Goal: Information Seeking & Learning: Learn about a topic

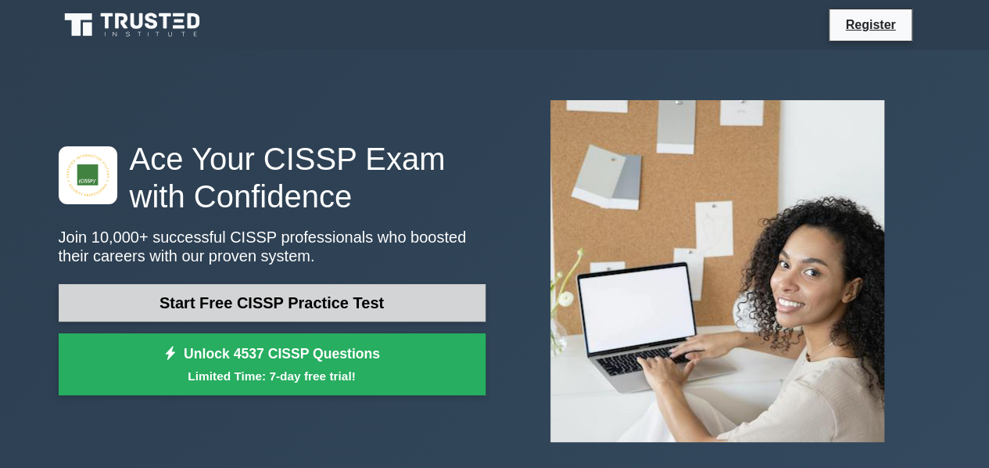
click at [283, 313] on link "Start Free CISSP Practice Test" at bounding box center [272, 303] width 427 height 38
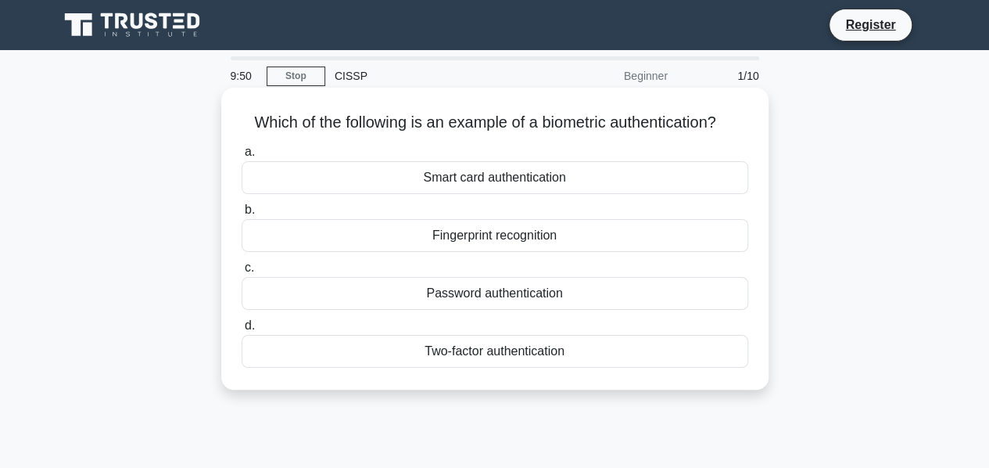
click at [457, 240] on div "Fingerprint recognition" at bounding box center [495, 235] width 507 height 33
click at [242, 215] on input "b. Fingerprint recognition" at bounding box center [242, 210] width 0 height 10
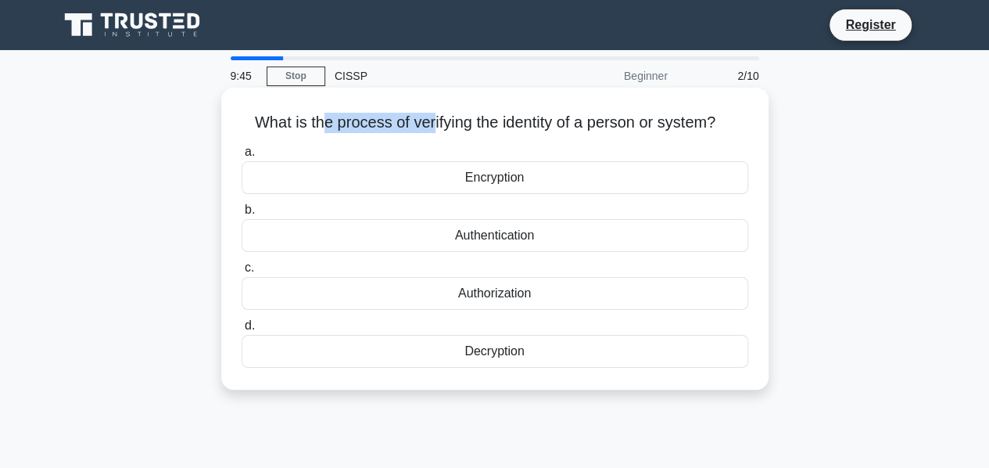
drag, startPoint x: 314, startPoint y: 127, endPoint x: 429, endPoint y: 124, distance: 115.0
click at [429, 124] on h5 "What is the process of verifying the identity of a person or system? .spinner_0…" at bounding box center [495, 123] width 510 height 20
click at [499, 126] on h5 "What is the process of verifying the identity of a person or system? .spinner_0…" at bounding box center [495, 123] width 510 height 20
click at [496, 245] on div "Authentication" at bounding box center [495, 235] width 507 height 33
click at [242, 215] on input "b. Authentication" at bounding box center [242, 210] width 0 height 10
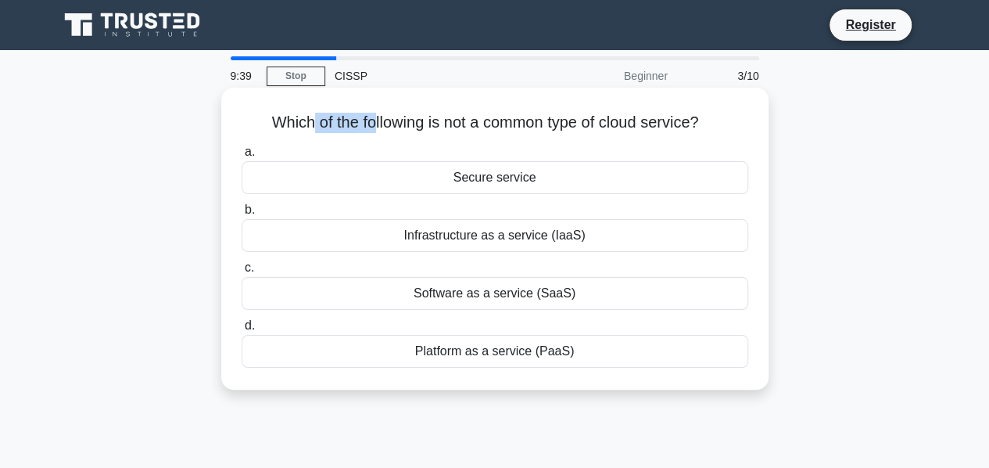
drag, startPoint x: 302, startPoint y: 120, endPoint x: 367, endPoint y: 119, distance: 65.7
click at [367, 119] on h5 "Which of the following is not a common type of cloud service? .spinner_0XTQ{tra…" at bounding box center [495, 123] width 510 height 20
click at [463, 174] on div "Secure service" at bounding box center [495, 177] width 507 height 33
click at [242, 157] on input "a. Secure service" at bounding box center [242, 152] width 0 height 10
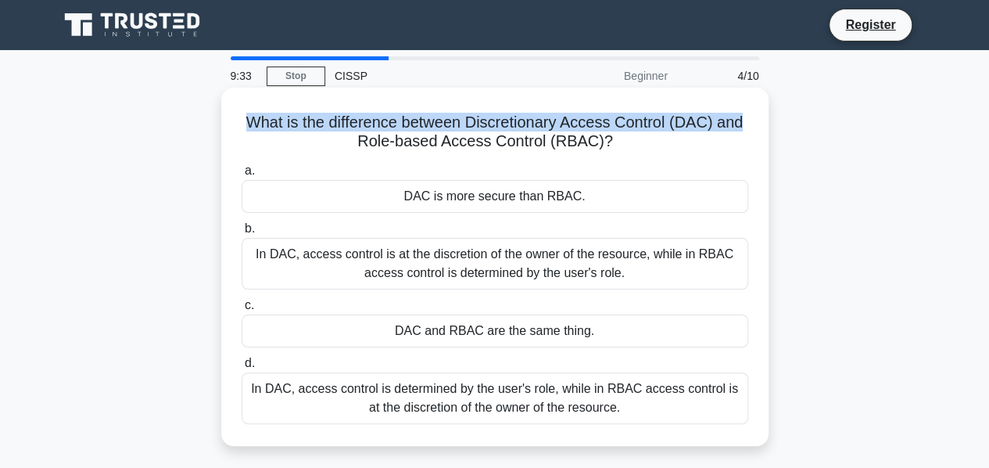
drag, startPoint x: 244, startPoint y: 122, endPoint x: 747, endPoint y: 120, distance: 502.7
click at [747, 120] on h5 "What is the difference between Discretionary Access Control (DAC) and Role-base…" at bounding box center [495, 132] width 510 height 39
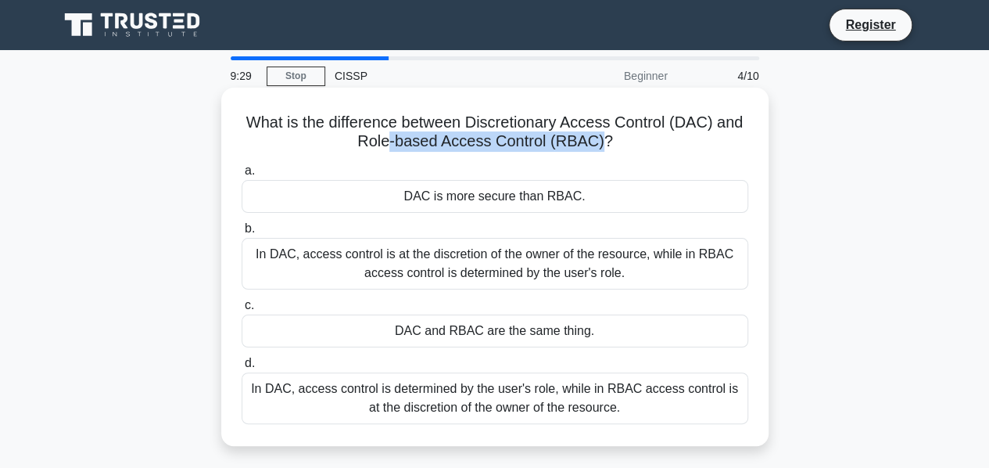
drag, startPoint x: 392, startPoint y: 141, endPoint x: 604, endPoint y: 139, distance: 211.9
click at [604, 139] on h5 "What is the difference between Discretionary Access Control (DAC) and Role-base…" at bounding box center [495, 132] width 510 height 39
click at [556, 145] on h5 "What is the difference between Discretionary Access Control (DAC) and Role-base…" at bounding box center [495, 132] width 510 height 39
drag, startPoint x: 484, startPoint y: 396, endPoint x: 499, endPoint y: 279, distance: 118.2
click at [498, 285] on div "a. DAC is more secure than RBAC. b. In DAC, access control is at the discretion…" at bounding box center [494, 292] width 525 height 269
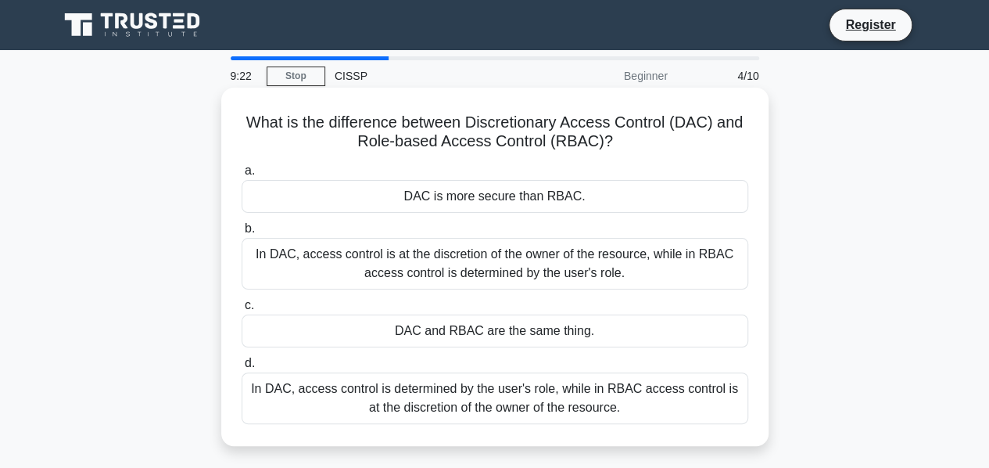
click at [502, 265] on div "In DAC, access control is at the discretion of the owner of the resource, while…" at bounding box center [495, 264] width 507 height 52
click at [242, 234] on input "b. In DAC, access control is at the discretion of the owner of the resource, wh…" at bounding box center [242, 229] width 0 height 10
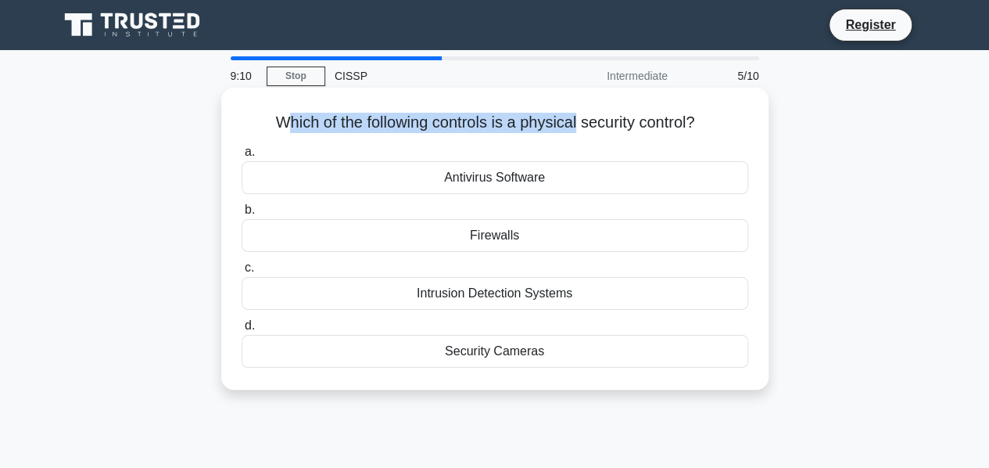
drag, startPoint x: 275, startPoint y: 118, endPoint x: 576, endPoint y: 125, distance: 301.1
click at [576, 125] on h5 "Which of the following controls is a physical security control? .spinner_0XTQ{t…" at bounding box center [495, 123] width 510 height 20
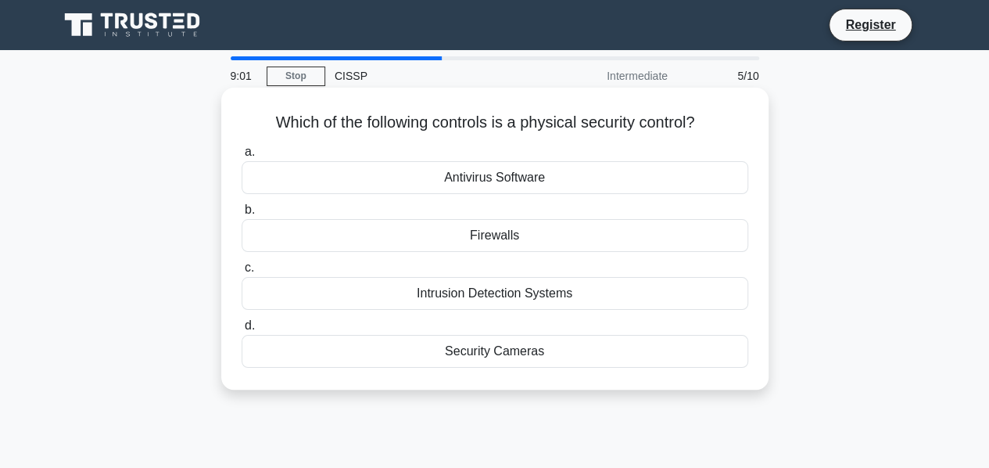
click at [527, 347] on div "Security Cameras" at bounding box center [495, 351] width 507 height 33
click at [242, 331] on input "d. Security Cameras" at bounding box center [242, 326] width 0 height 10
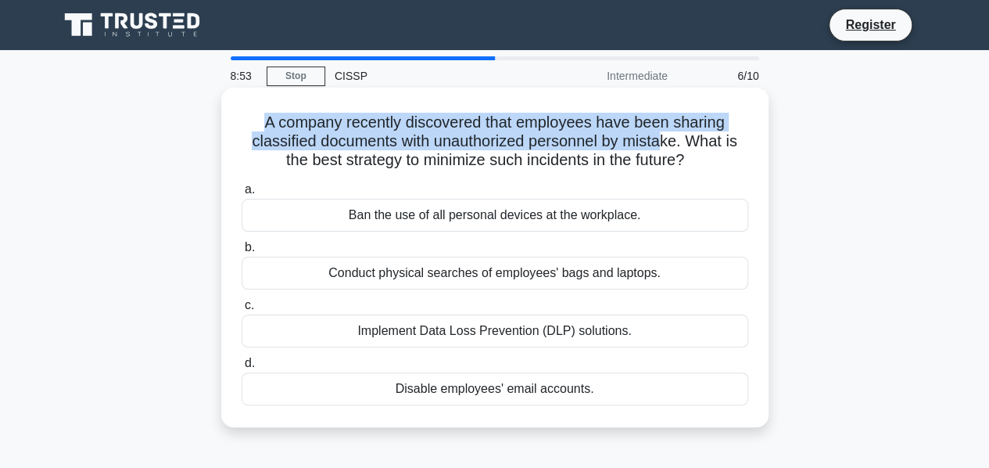
drag, startPoint x: 261, startPoint y: 120, endPoint x: 665, endPoint y: 134, distance: 403.7
click at [665, 134] on h5 "A company recently discovered that employees have been sharing classified docum…" at bounding box center [495, 142] width 510 height 58
click at [378, 134] on h5 "A company recently discovered that employees have been sharing classified docum…" at bounding box center [495, 142] width 510 height 58
click at [353, 138] on h5 "A company recently discovered that employees have been sharing classified docum…" at bounding box center [495, 142] width 510 height 58
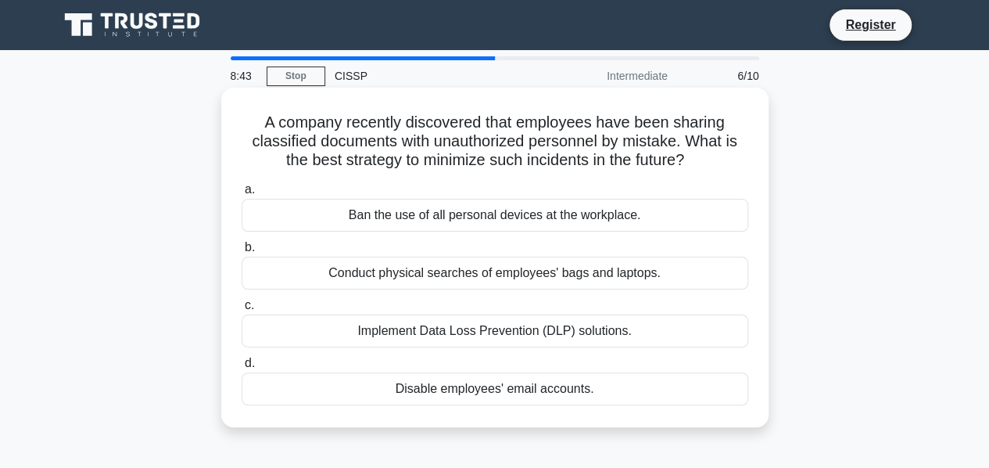
click at [428, 332] on div "Implement Data Loss Prevention (DLP) solutions." at bounding box center [495, 330] width 507 height 33
click at [242, 310] on input "c. Implement Data Loss Prevention (DLP) solutions." at bounding box center [242, 305] width 0 height 10
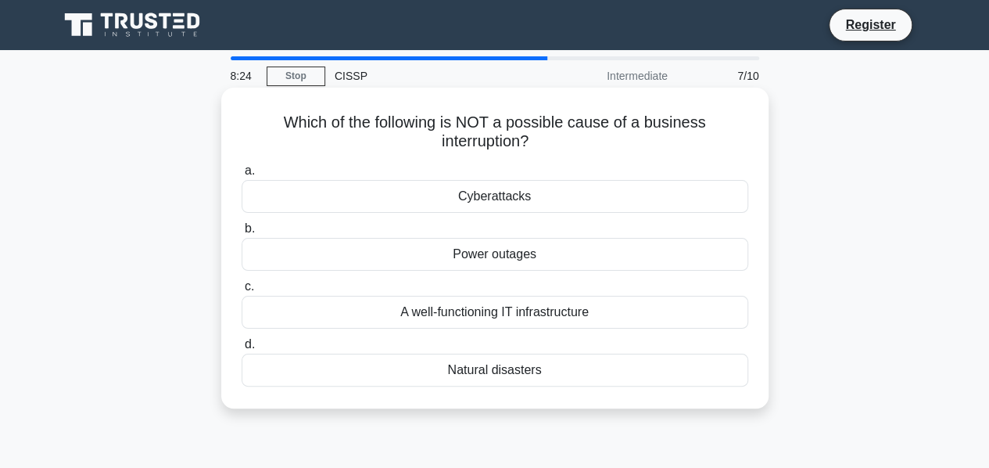
click at [507, 371] on div "Natural disasters" at bounding box center [495, 369] width 507 height 33
click at [242, 349] on input "d. Natural disasters" at bounding box center [242, 344] width 0 height 10
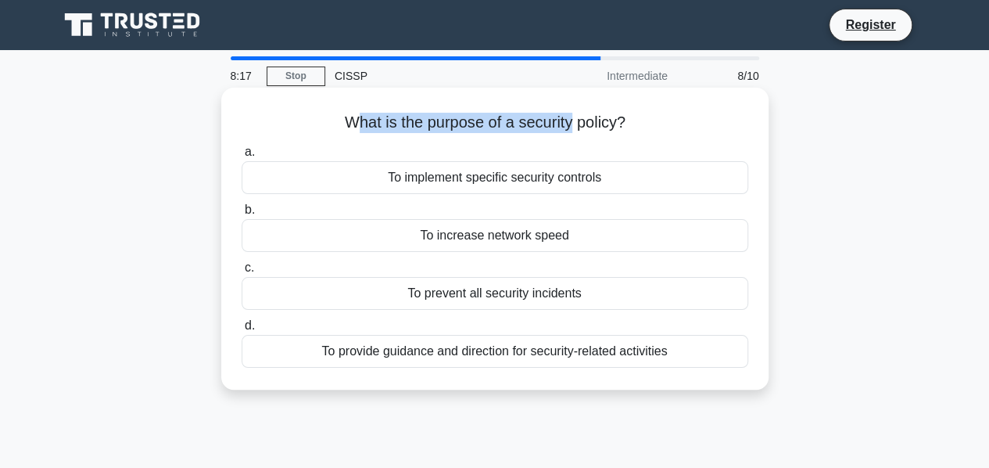
drag, startPoint x: 358, startPoint y: 123, endPoint x: 570, endPoint y: 117, distance: 211.9
click at [570, 117] on h5 "What is the purpose of a security policy? .spinner_0XTQ{transform-origin:center…" at bounding box center [495, 123] width 510 height 20
click at [535, 353] on div "To provide guidance and direction for security-related activities" at bounding box center [495, 351] width 507 height 33
click at [242, 331] on input "d. To provide guidance and direction for security-related activities" at bounding box center [242, 326] width 0 height 10
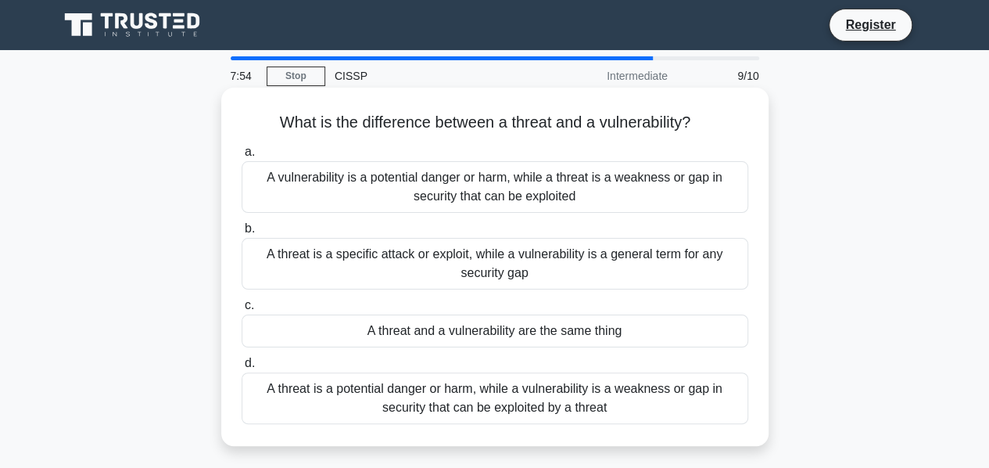
click at [394, 190] on div "A vulnerability is a potential danger or harm, while a threat is a weakness or …" at bounding box center [495, 187] width 507 height 52
click at [242, 157] on input "a. A vulnerability is a potential danger or harm, while a threat is a weakness …" at bounding box center [242, 152] width 0 height 10
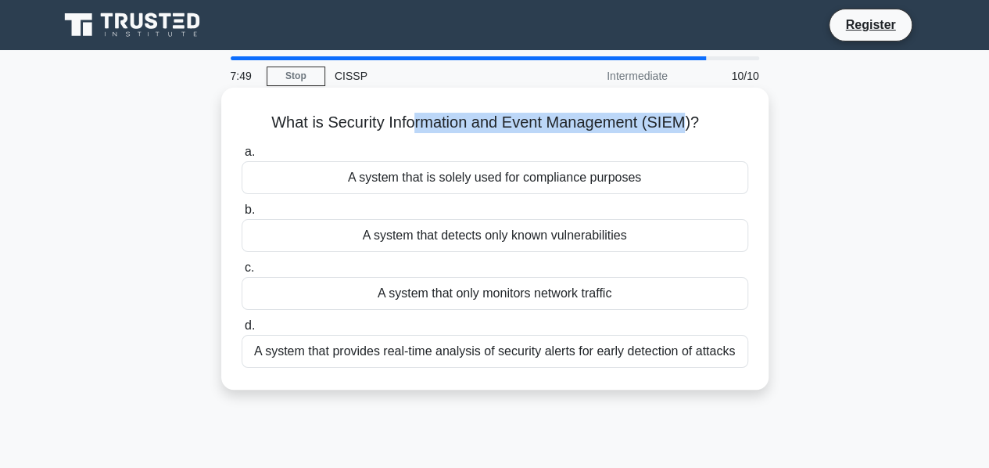
drag, startPoint x: 414, startPoint y: 126, endPoint x: 683, endPoint y: 125, distance: 268.9
click at [683, 125] on h5 "What is Security Information and Event Management (SIEM)? .spinner_0XTQ{transfo…" at bounding box center [495, 123] width 510 height 20
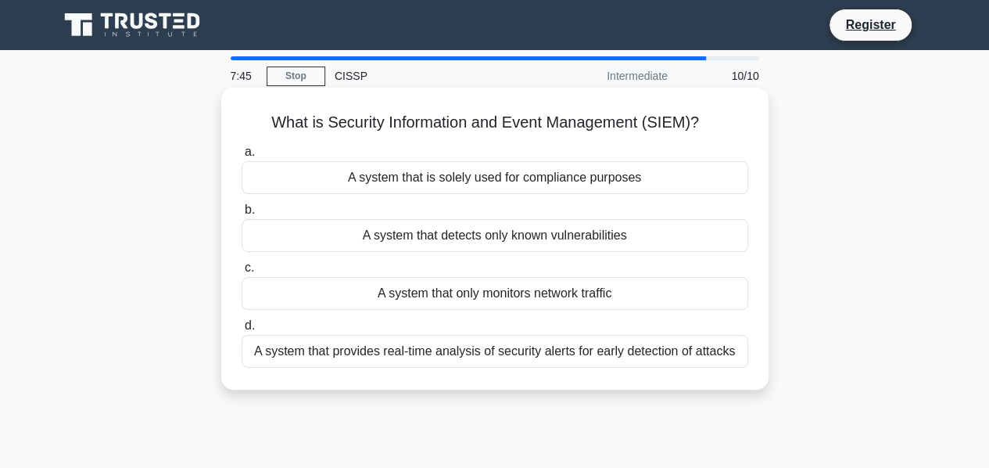
click at [392, 358] on div "A system that provides real-time analysis of security alerts for early detectio…" at bounding box center [495, 351] width 507 height 33
click at [242, 331] on input "d. A system that provides real-time analysis of security alerts for early detec…" at bounding box center [242, 326] width 0 height 10
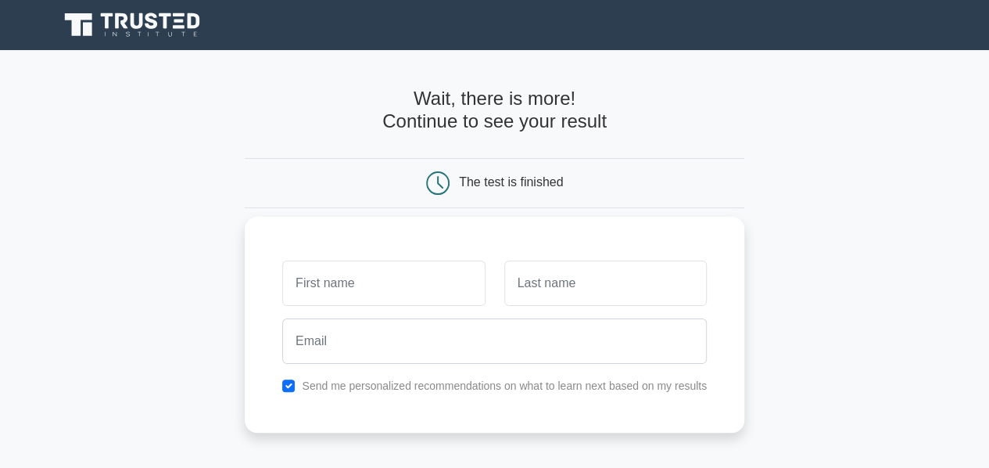
click at [403, 289] on input "text" at bounding box center [383, 282] width 202 height 45
type input "[PERSON_NAME]"
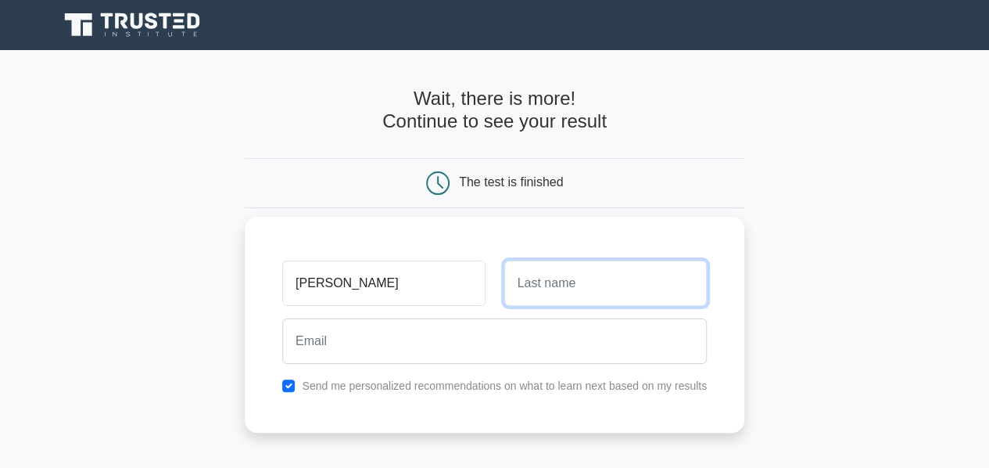
click at [530, 275] on input "text" at bounding box center [605, 282] width 202 height 45
type input "Dell"
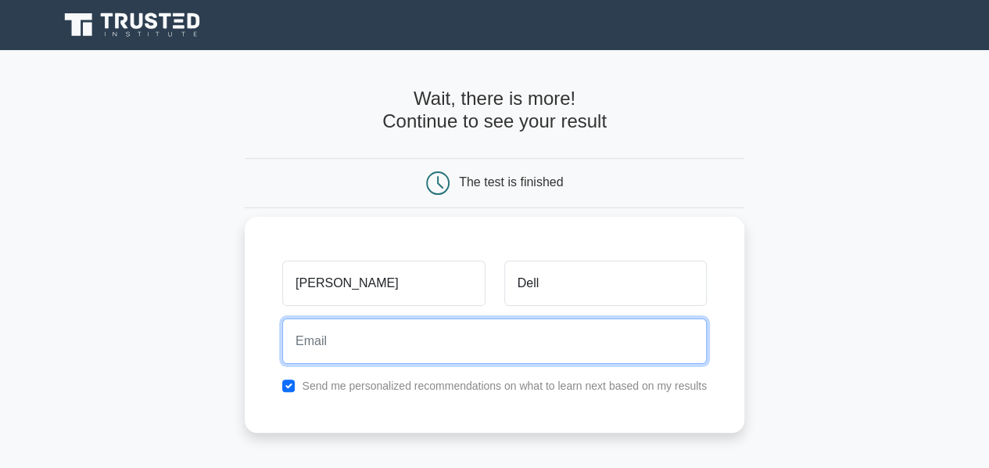
click at [493, 355] on input "email" at bounding box center [494, 340] width 425 height 45
type input "[EMAIL_ADDRESS][DOMAIN_NAME]"
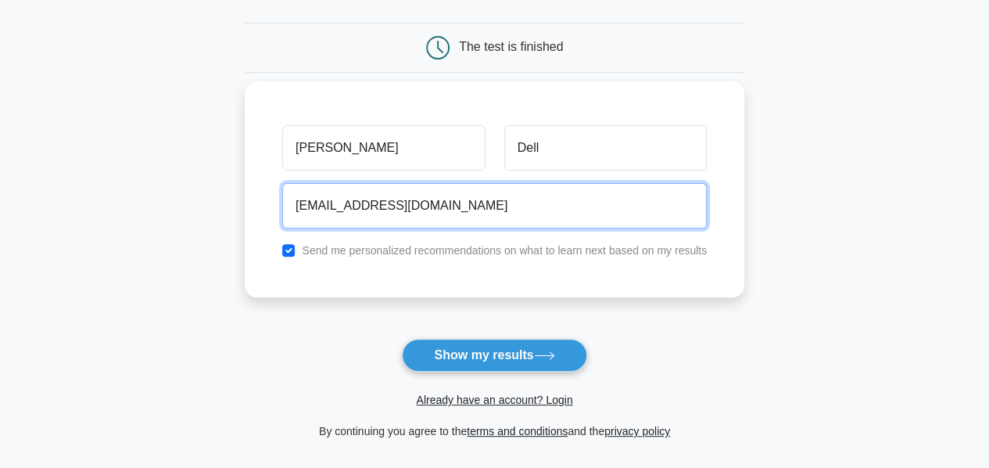
scroll to position [137, 0]
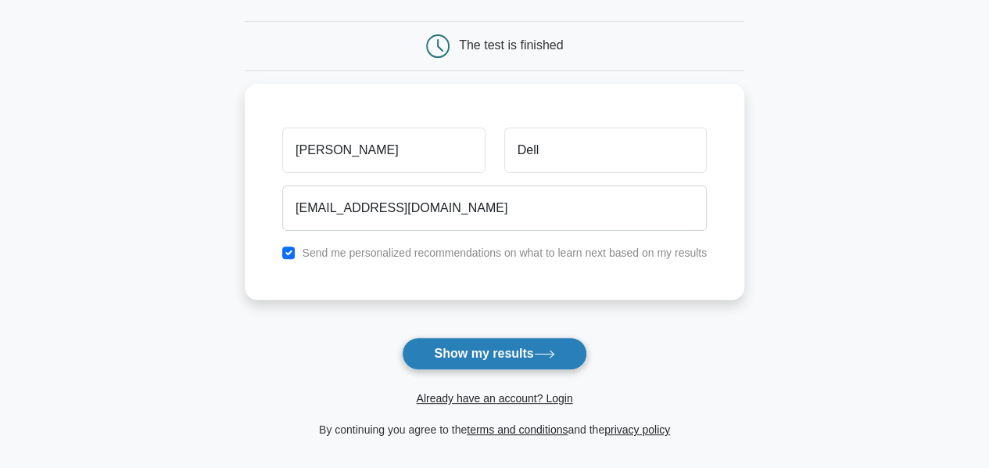
click at [472, 351] on button "Show my results" at bounding box center [494, 353] width 185 height 33
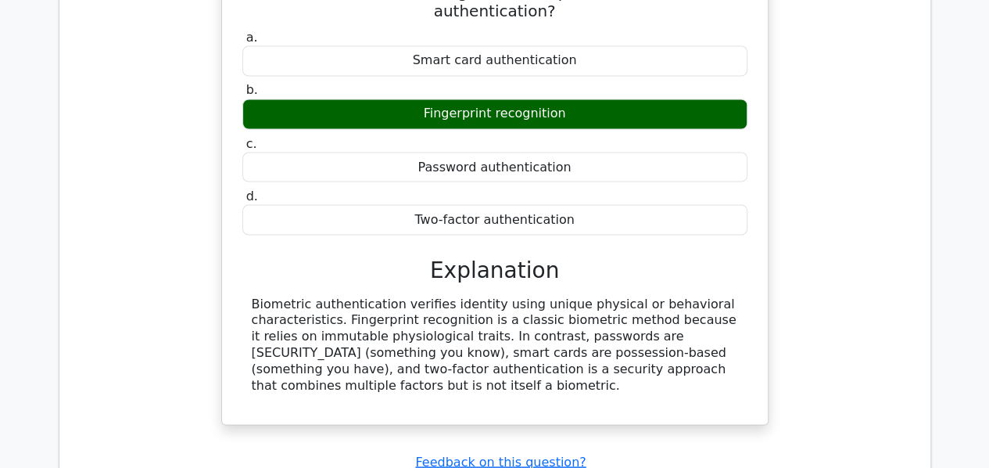
scroll to position [1115, 0]
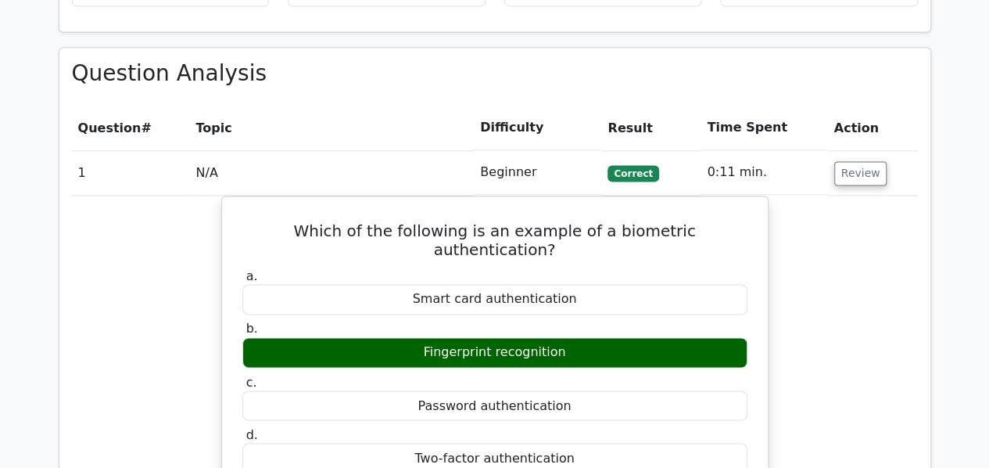
click at [783, 150] on td "0:11 min." at bounding box center [764, 172] width 127 height 45
click at [840, 161] on button "Review" at bounding box center [860, 173] width 53 height 24
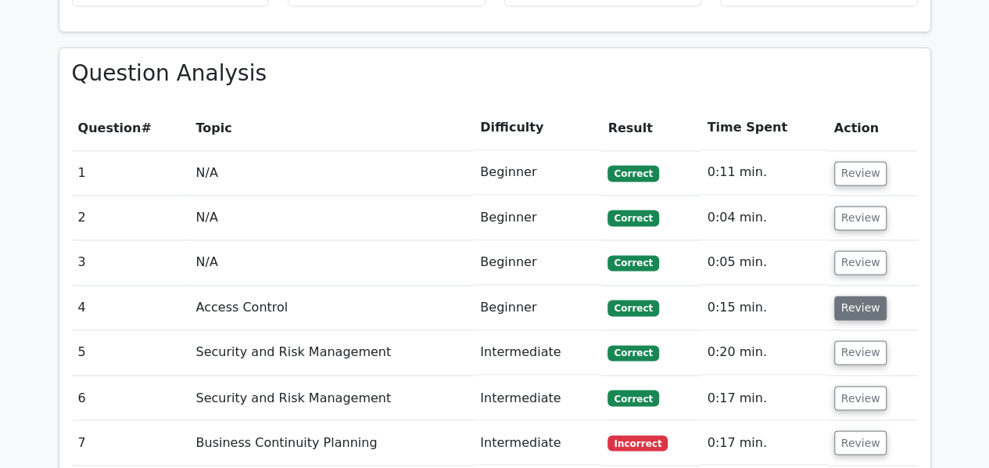
scroll to position [1193, 0]
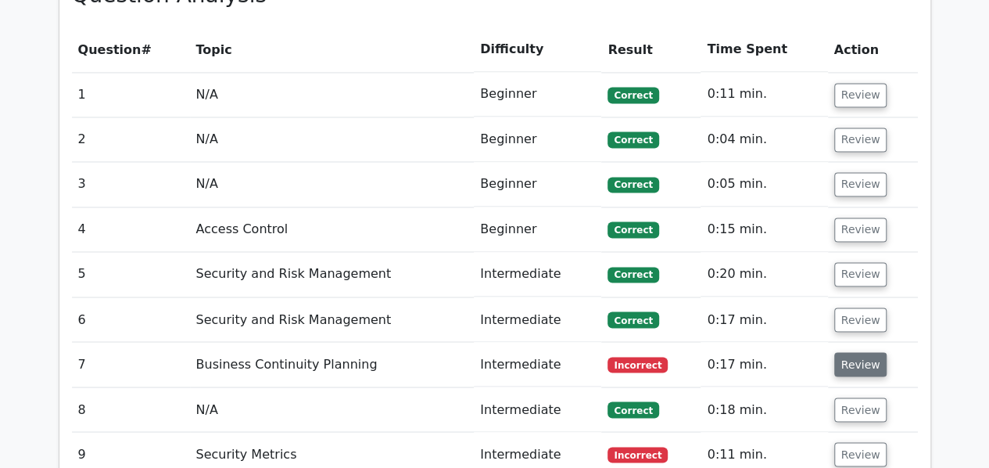
click at [837, 352] on button "Review" at bounding box center [860, 364] width 53 height 24
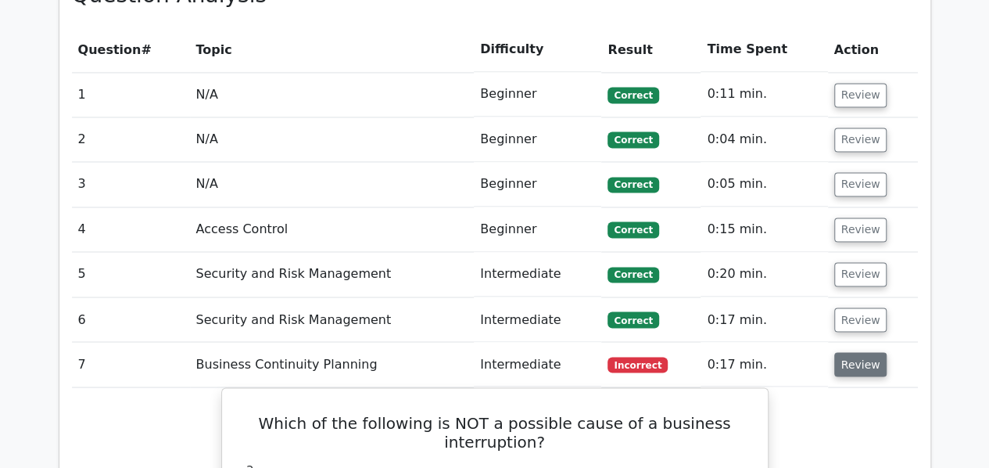
click at [846, 352] on button "Review" at bounding box center [860, 364] width 53 height 24
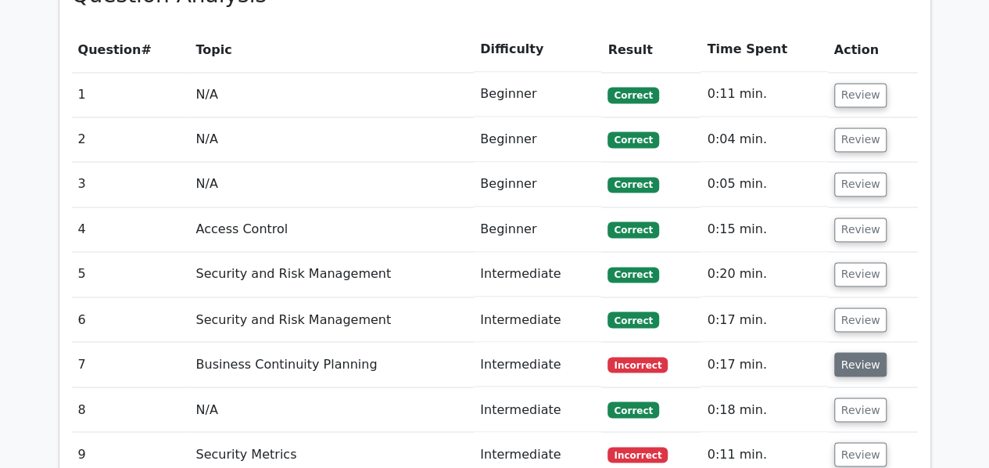
click at [835, 352] on button "Review" at bounding box center [860, 364] width 53 height 24
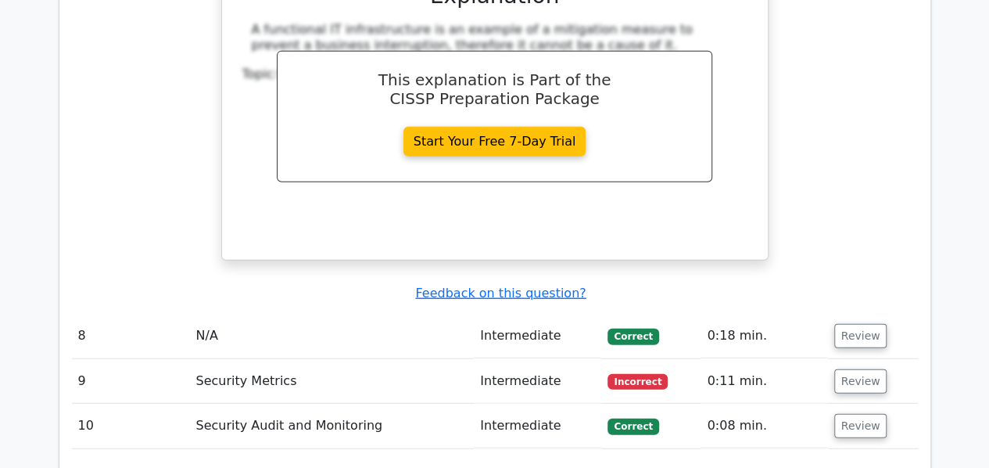
scroll to position [1975, 0]
